Goal: Information Seeking & Learning: Learn about a topic

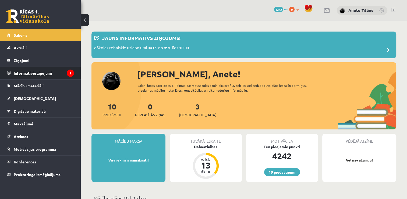
click at [54, 71] on legend "Informatīvie ziņojumi 1" at bounding box center [44, 73] width 60 height 12
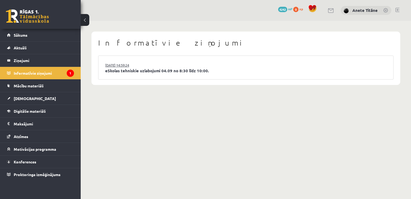
click at [134, 66] on link "03.09.2025 14:59:24" at bounding box center [125, 64] width 40 height 5
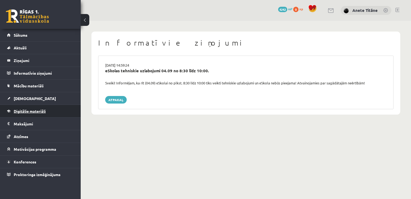
click at [29, 109] on span "Digitālie materiāli" at bounding box center [30, 111] width 32 height 5
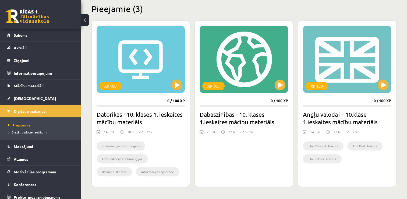
scroll to position [133, 0]
click at [178, 83] on button at bounding box center [177, 84] width 11 height 11
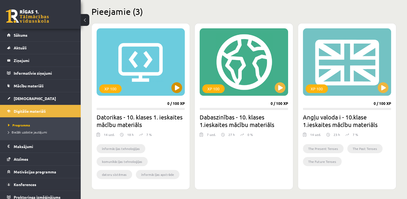
scroll to position [131, 0]
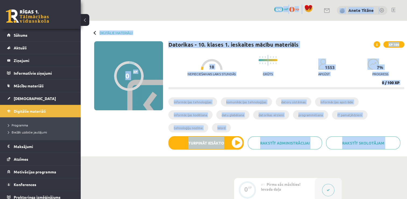
click at [223, 155] on body "0 Dāvanas 4242 mP 0 xp [PERSON_NAME] Sākums Aktuāli Kā mācīties eSKOLĀ Kontakti…" at bounding box center [203, 99] width 407 height 199
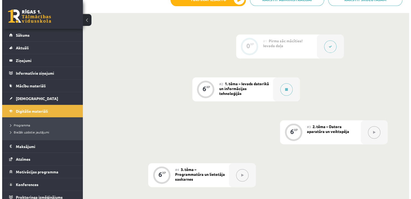
scroll to position [141, 0]
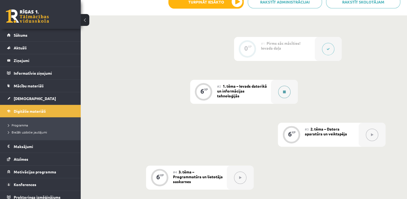
click at [283, 90] on icon at bounding box center [284, 91] width 3 height 3
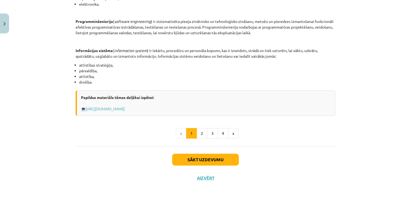
scroll to position [261, 0]
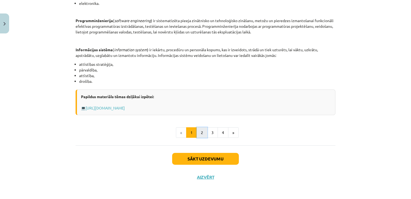
click at [202, 129] on button "2" at bounding box center [202, 132] width 11 height 11
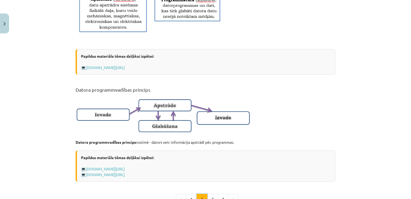
scroll to position [357, 0]
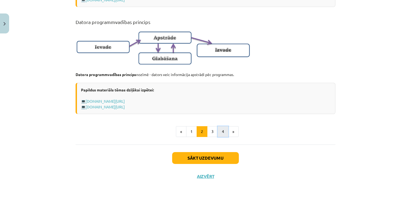
click at [224, 132] on button "4" at bounding box center [223, 131] width 11 height 11
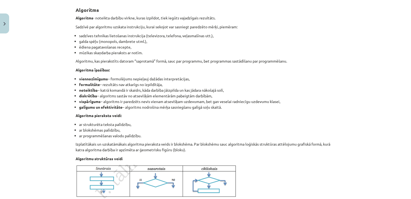
scroll to position [210, 0]
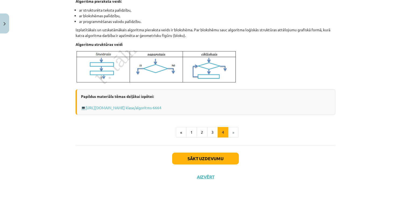
click at [229, 133] on li "»" at bounding box center [234, 132] width 10 height 11
click at [233, 131] on li "»" at bounding box center [234, 132] width 10 height 11
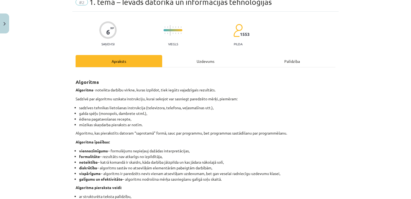
scroll to position [0, 0]
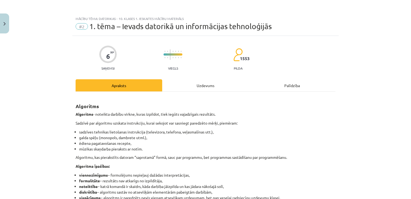
click at [200, 83] on div "Uzdevums" at bounding box center [205, 85] width 87 height 12
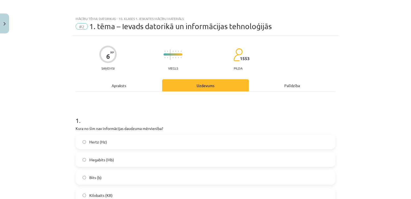
click at [108, 81] on div "Apraksts" at bounding box center [119, 85] width 87 height 12
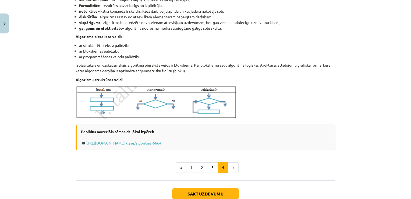
scroll to position [178, 0]
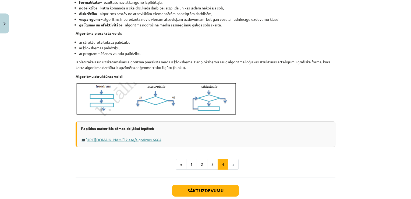
click at [130, 137] on link "http://www.uzdevumi.lv/p/informatika/7- klase/algoritms-6664" at bounding box center [124, 139] width 76 height 5
click at [191, 163] on button "1" at bounding box center [191, 164] width 11 height 11
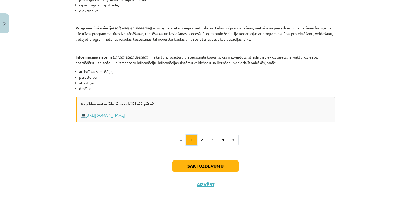
scroll to position [261, 0]
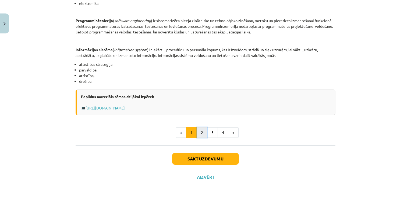
click at [197, 131] on button "2" at bounding box center [202, 132] width 11 height 11
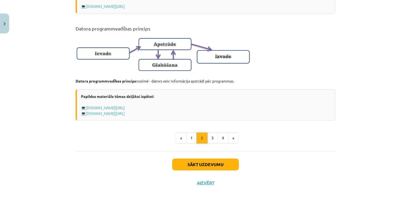
scroll to position [357, 0]
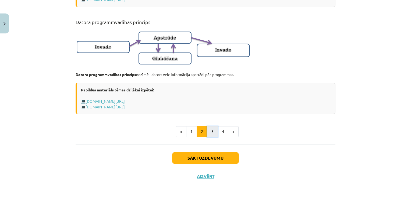
click at [213, 132] on button "3" at bounding box center [212, 131] width 11 height 11
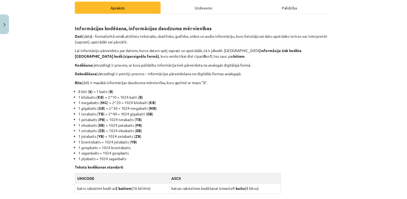
scroll to position [0, 0]
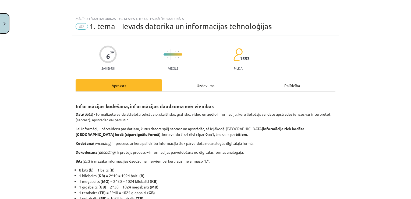
click at [2, 23] on button "Close" at bounding box center [4, 23] width 9 height 20
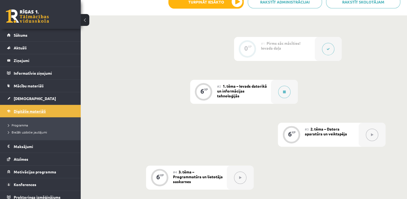
click at [27, 110] on span "Digitālie materiāli" at bounding box center [30, 111] width 32 height 5
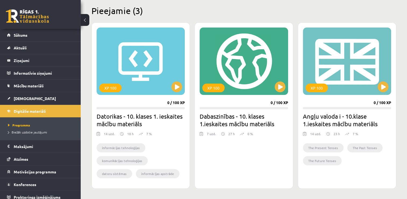
scroll to position [132, 0]
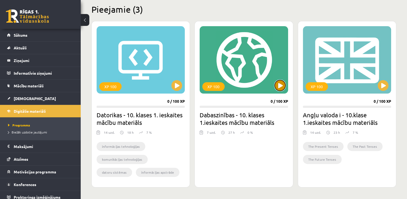
click at [278, 84] on button at bounding box center [280, 85] width 11 height 11
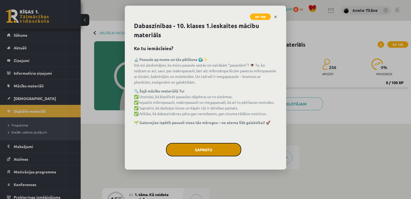
click at [219, 150] on button "Sapratu" at bounding box center [203, 149] width 75 height 13
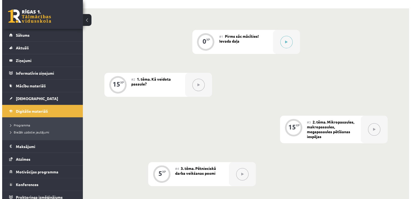
scroll to position [115, 0]
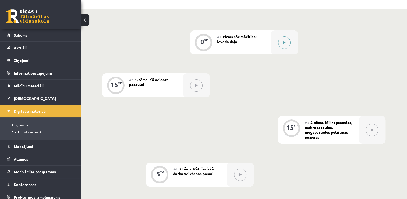
click at [283, 43] on icon at bounding box center [284, 42] width 2 height 3
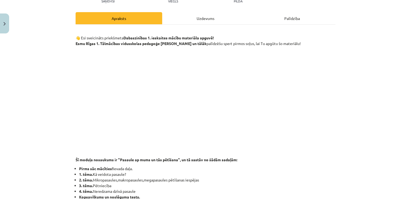
scroll to position [0, 0]
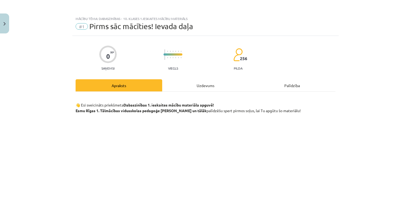
click at [193, 86] on div "Uzdevums" at bounding box center [205, 85] width 87 height 12
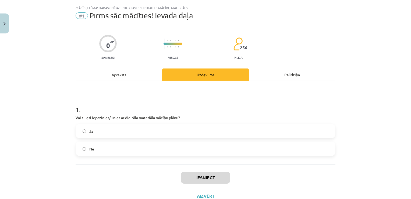
scroll to position [13, 0]
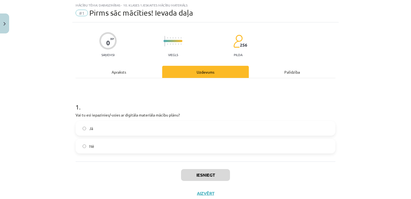
click at [123, 126] on label "Jā" at bounding box center [205, 127] width 259 height 13
click at [205, 174] on button "Iesniegt" at bounding box center [205, 175] width 49 height 12
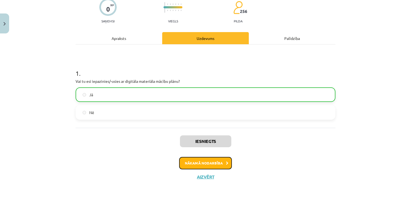
click at [216, 164] on button "Nākamā nodarbība" at bounding box center [205, 163] width 53 height 12
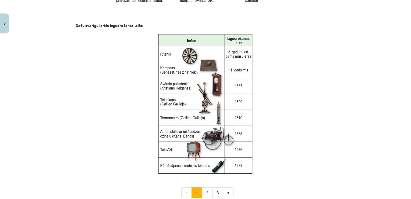
scroll to position [723, 0]
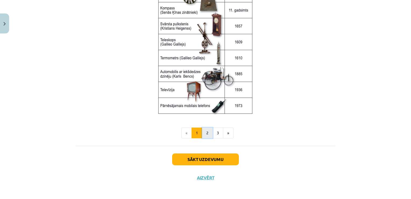
click at [206, 135] on button "2" at bounding box center [207, 132] width 11 height 11
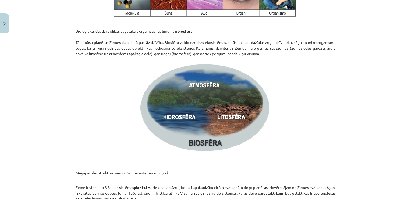
scroll to position [815, 0]
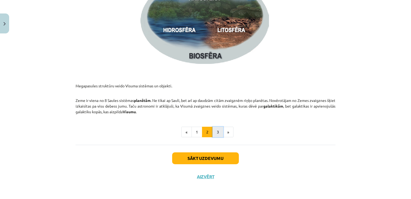
click at [215, 132] on button "3" at bounding box center [218, 132] width 11 height 11
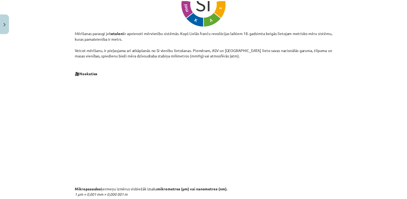
scroll to position [96, 0]
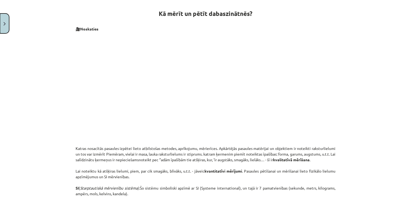
click at [9, 21] on button "Close" at bounding box center [4, 23] width 9 height 20
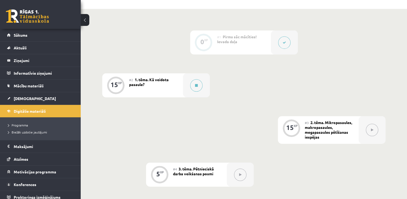
scroll to position [0, 0]
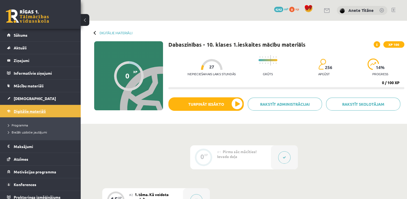
click at [48, 111] on link "Digitālie materiāli" at bounding box center [40, 111] width 67 height 12
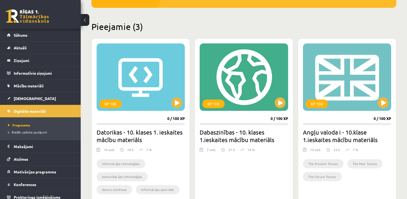
scroll to position [117, 0]
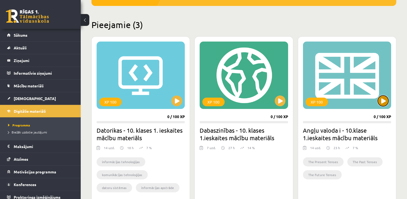
click at [383, 100] on button at bounding box center [383, 100] width 11 height 11
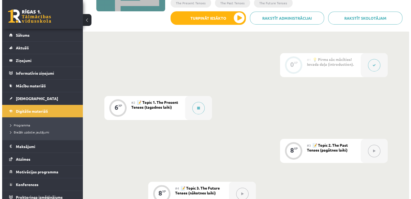
scroll to position [99, 0]
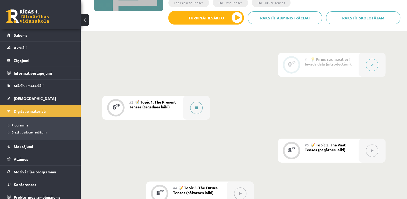
click at [193, 110] on button at bounding box center [196, 108] width 12 height 12
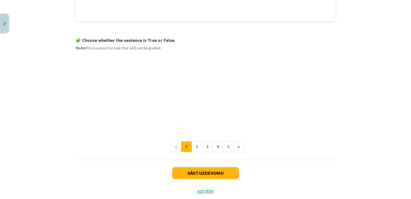
scroll to position [334, 0]
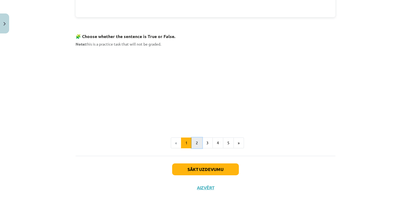
click at [198, 141] on button "2" at bounding box center [197, 142] width 11 height 11
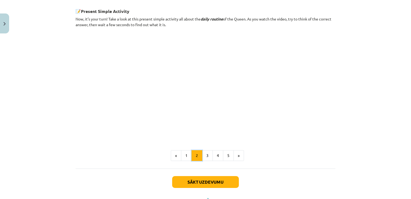
scroll to position [331, 0]
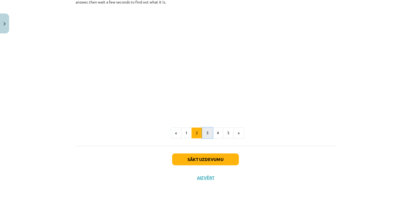
click at [206, 133] on button "3" at bounding box center [207, 132] width 11 height 11
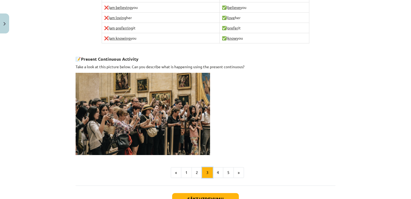
scroll to position [372, 0]
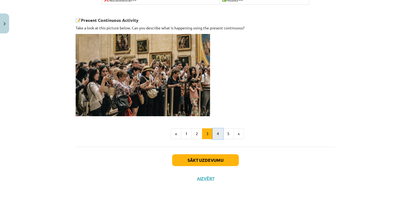
click at [214, 129] on button "4" at bounding box center [218, 133] width 11 height 11
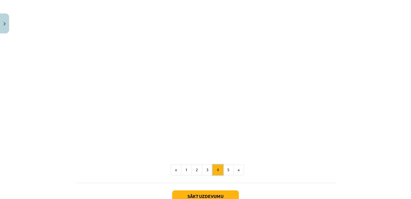
scroll to position [476, 0]
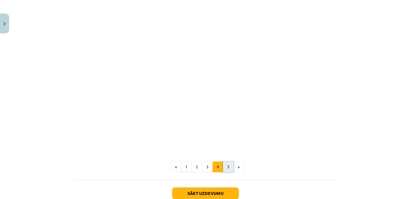
click at [225, 161] on button "5" at bounding box center [228, 166] width 11 height 11
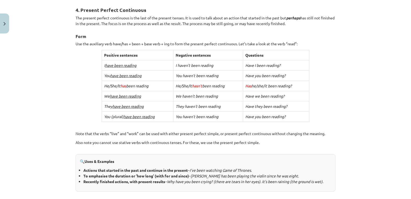
scroll to position [226, 0]
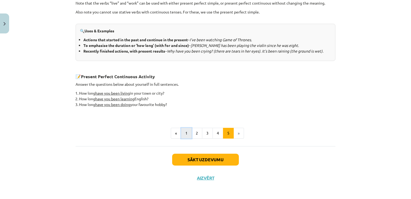
click at [184, 131] on button "1" at bounding box center [186, 133] width 11 height 11
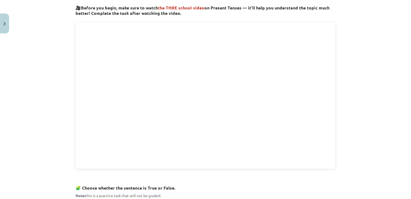
scroll to position [177, 0]
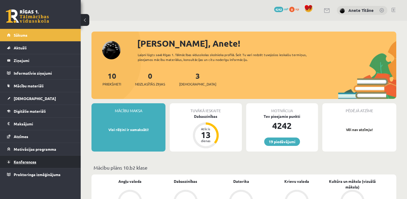
click at [44, 162] on link "Konferences" at bounding box center [40, 161] width 67 height 12
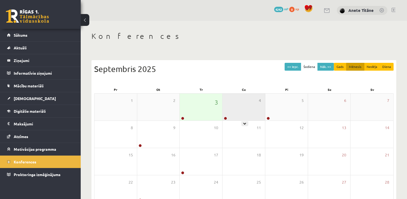
click at [233, 110] on div "4" at bounding box center [244, 106] width 43 height 27
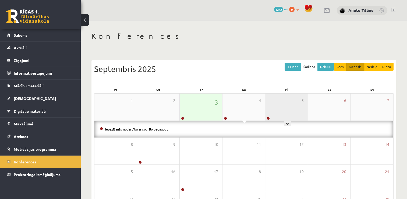
click at [278, 103] on div "5" at bounding box center [286, 106] width 43 height 27
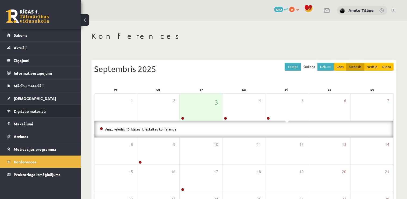
click at [34, 114] on link "Digitālie materiāli" at bounding box center [40, 111] width 67 height 12
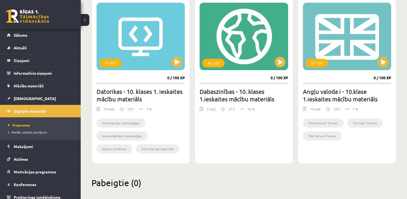
scroll to position [156, 0]
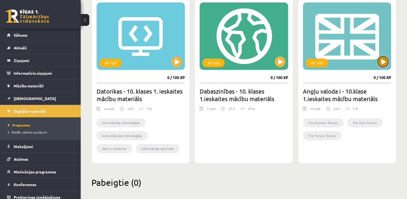
click at [385, 66] on button at bounding box center [383, 61] width 11 height 11
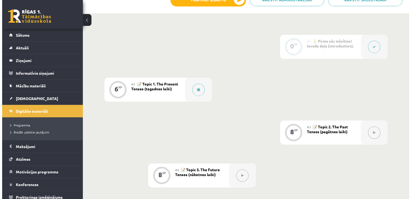
scroll to position [117, 0]
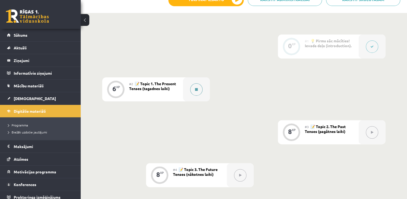
click at [186, 92] on div at bounding box center [196, 89] width 27 height 24
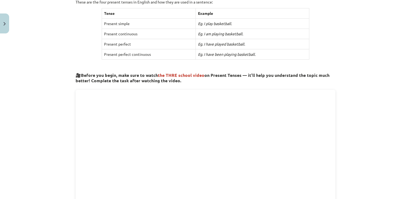
scroll to position [107, 0]
